Goal: Entertainment & Leisure: Consume media (video, audio)

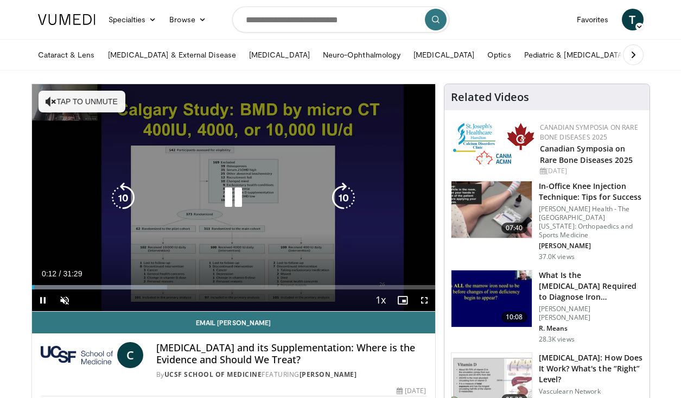
click at [68, 100] on button "Tap to unmute" at bounding box center [82, 102] width 87 height 22
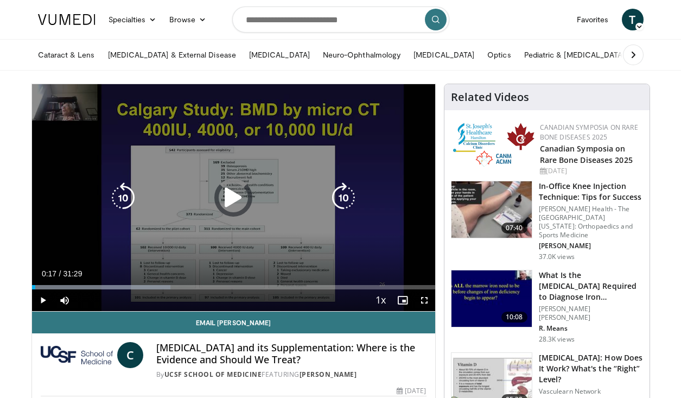
drag, startPoint x: 35, startPoint y: 289, endPoint x: 50, endPoint y: 290, distance: 15.2
click at [50, 289] on div "Current Time 0:17 / Duration 31:29 Play Skip Backward Skip Forward Mute 0% Load…" at bounding box center [233, 300] width 403 height 22
click at [233, 194] on icon "Video Player" at bounding box center [233, 197] width 30 height 30
click at [228, 199] on icon "Video Player" at bounding box center [233, 198] width 30 height 30
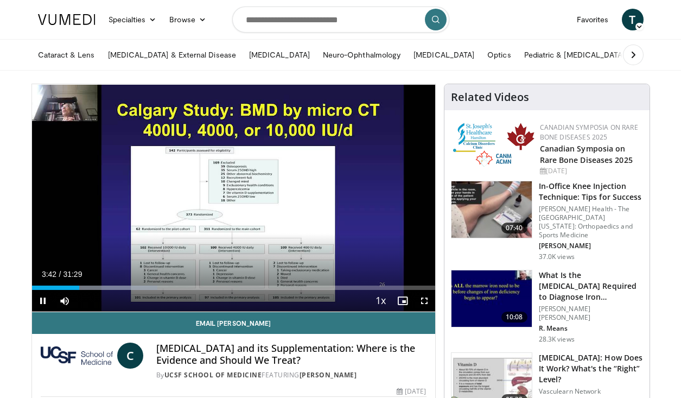
click at [426, 300] on span "Video Player" at bounding box center [424, 301] width 22 height 22
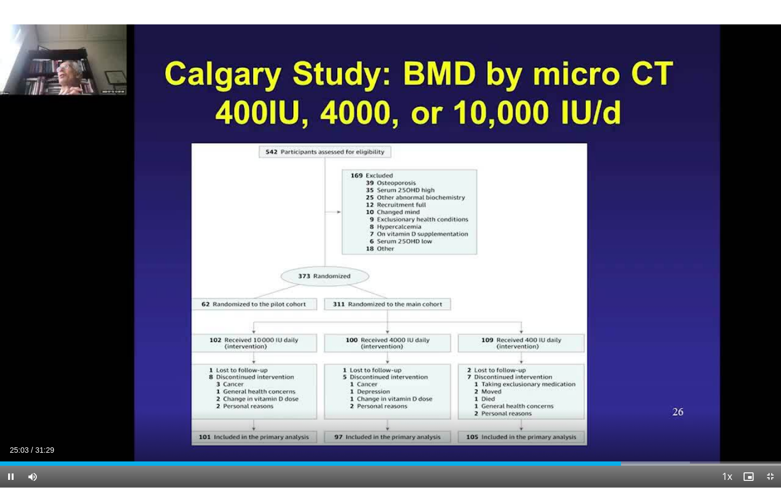
click at [10, 397] on span "Video Player" at bounding box center [11, 477] width 22 height 22
click at [680, 397] on span "Video Player" at bounding box center [770, 477] width 22 height 22
